Goal: Download file/media

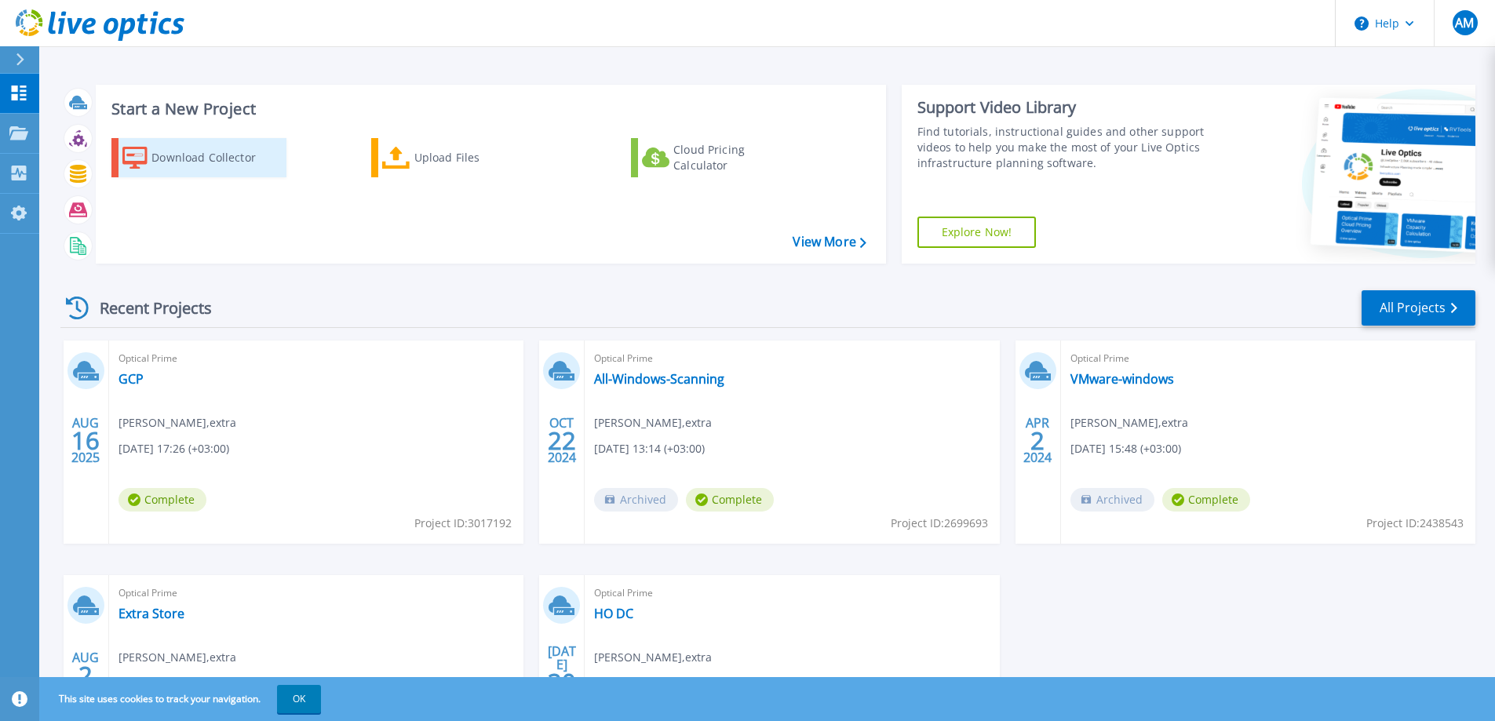
click at [214, 156] on div "Download Collector" at bounding box center [215, 157] width 126 height 31
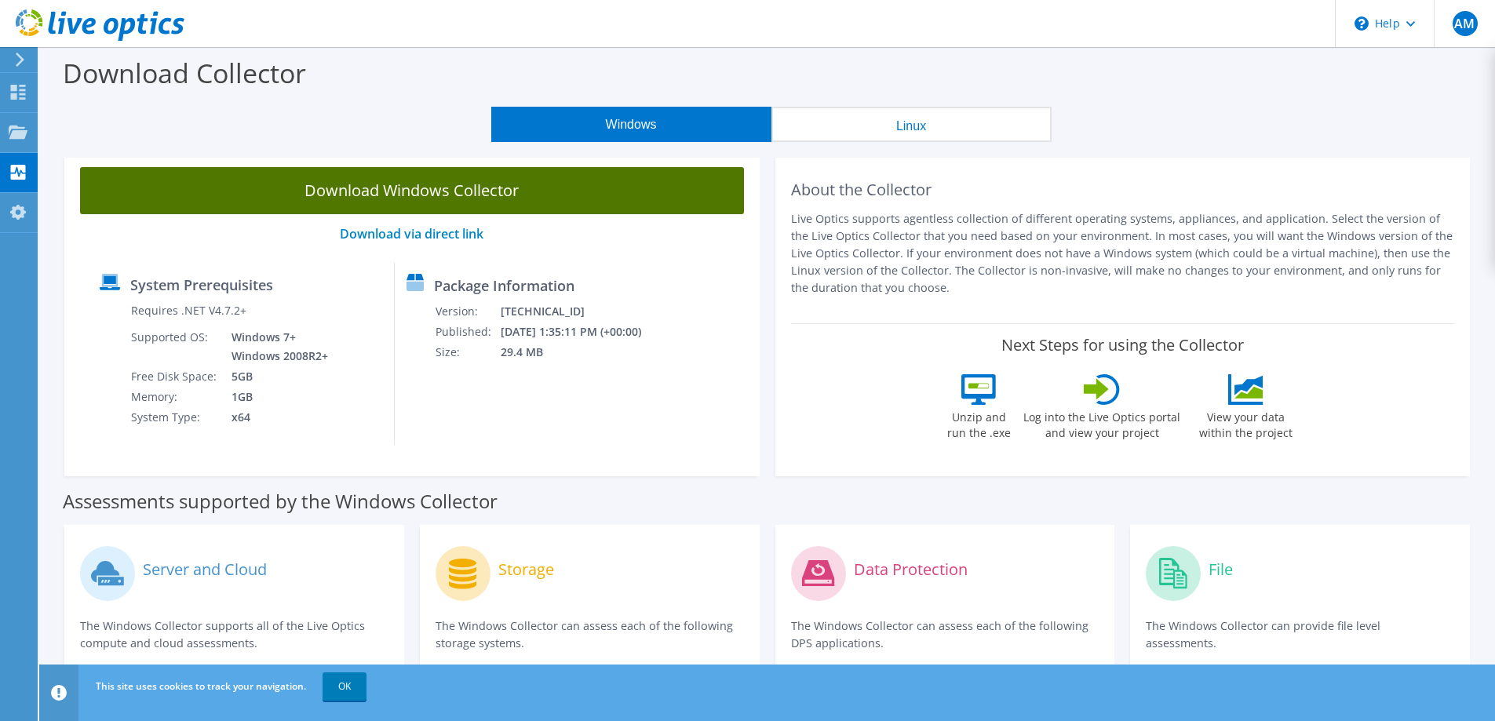
click at [506, 209] on link "Download Windows Collector" at bounding box center [412, 190] width 664 height 47
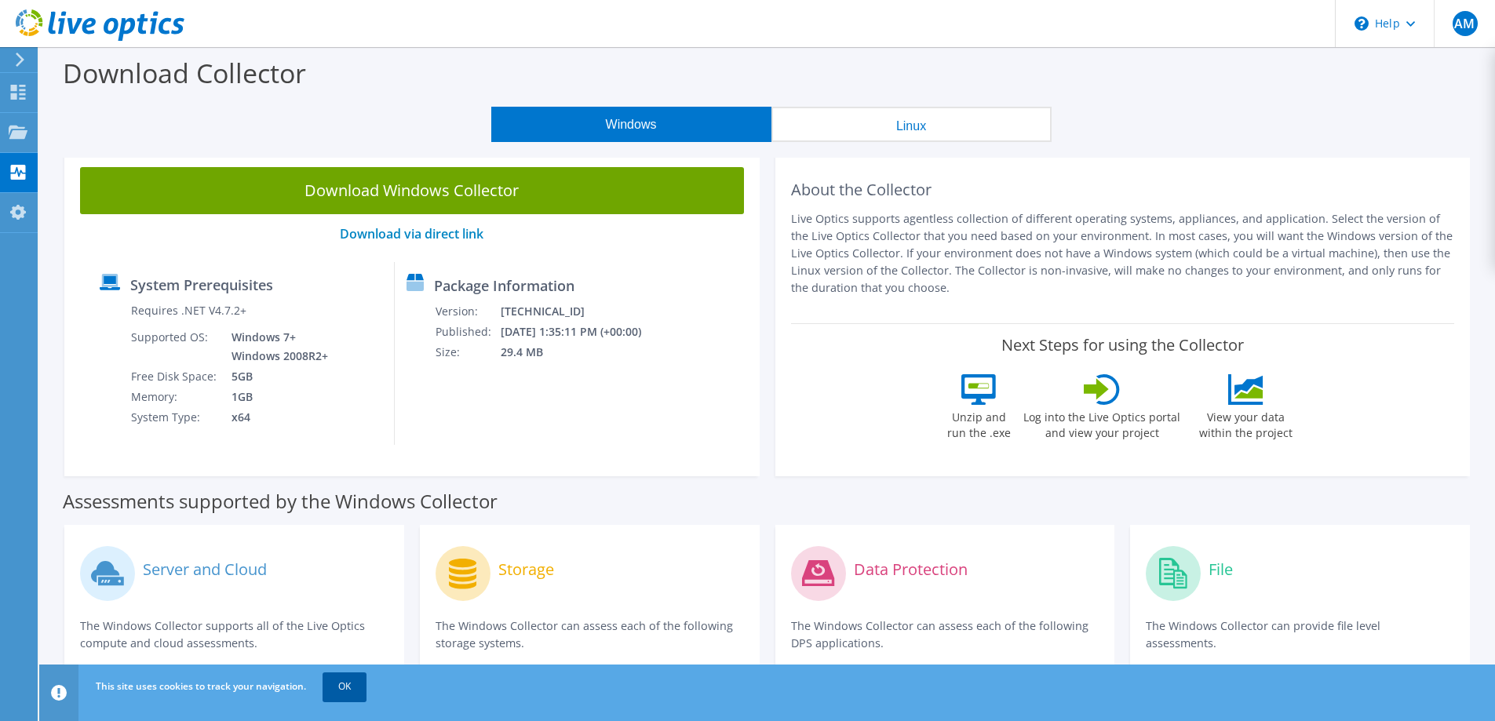
click at [357, 692] on link "OK" at bounding box center [345, 687] width 44 height 28
